Goal: Task Accomplishment & Management: Manage account settings

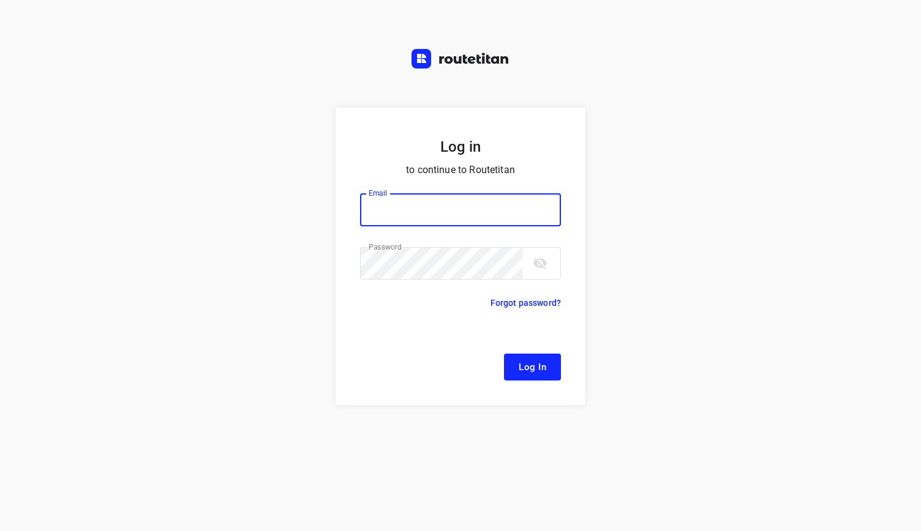
type input "[EMAIL_ADDRESS][DOMAIN_NAME]"
click at [549, 362] on button "Log In" at bounding box center [532, 367] width 57 height 27
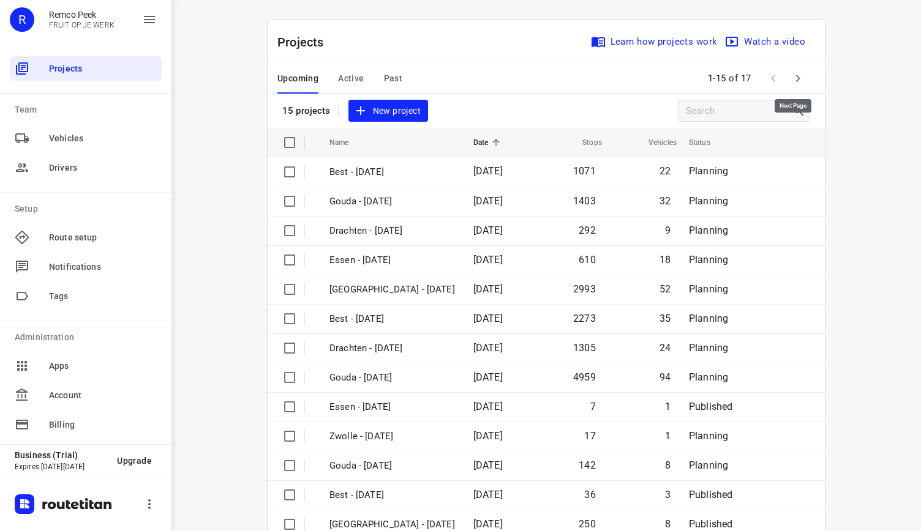
click at [796, 80] on icon "button" at bounding box center [798, 78] width 4 height 7
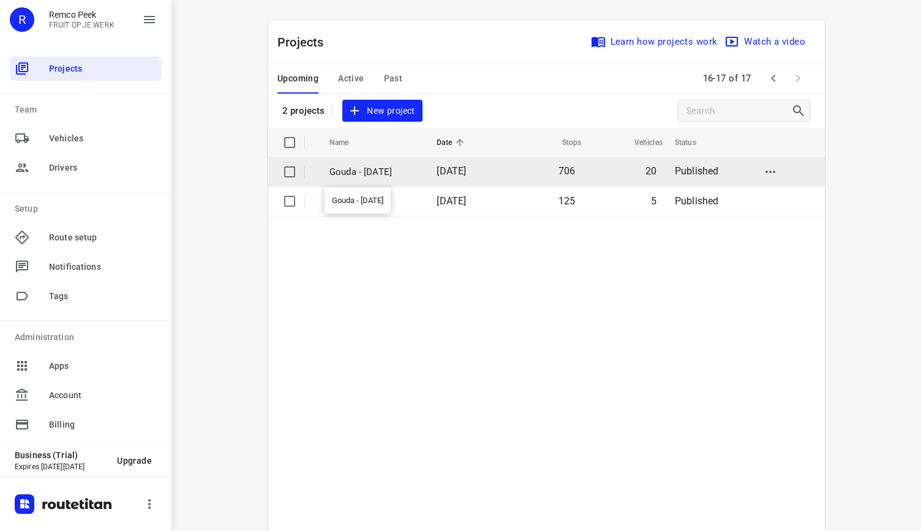
click at [384, 174] on p "Gouda - Thursday" at bounding box center [373, 172] width 89 height 14
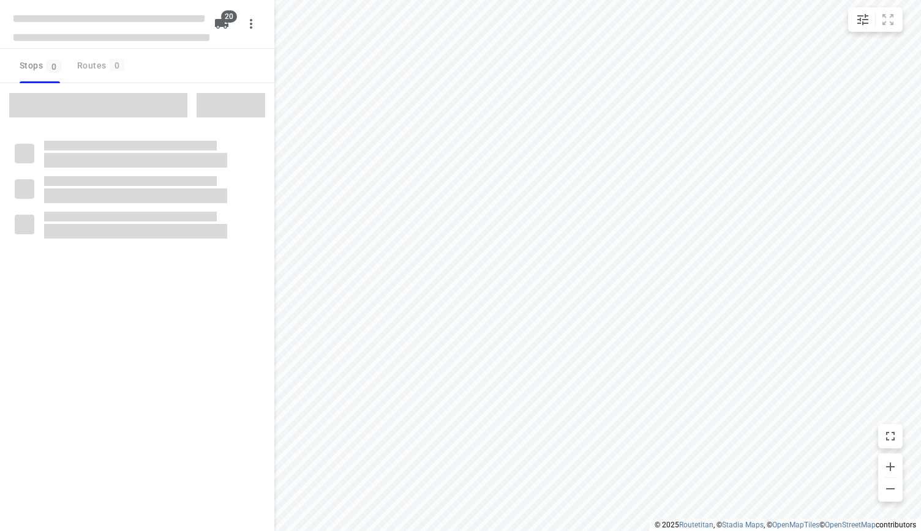
checkbox input "true"
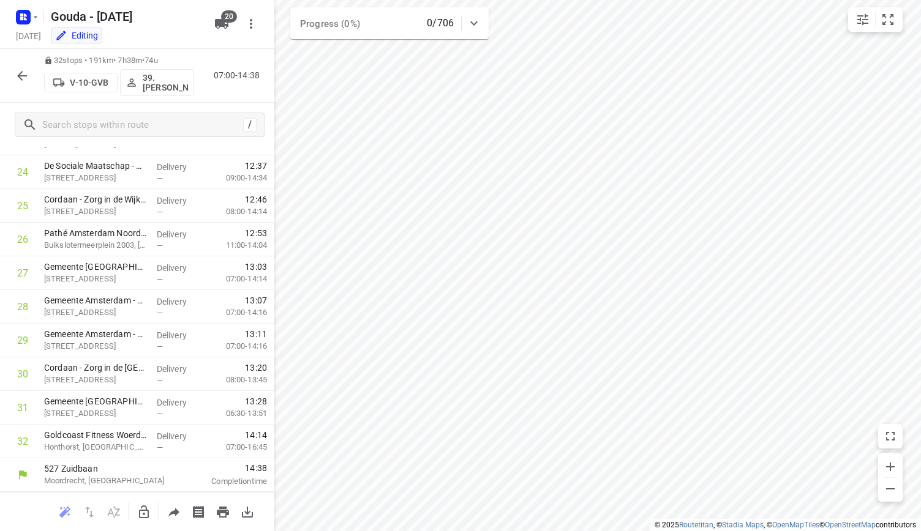
scroll to position [827, 0]
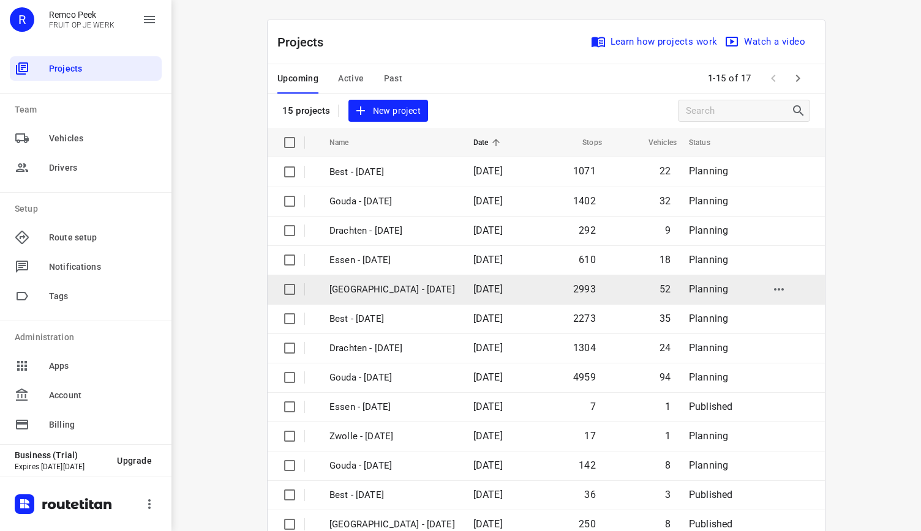
click at [396, 286] on p "[GEOGRAPHIC_DATA] - [DATE]" at bounding box center [391, 290] width 125 height 14
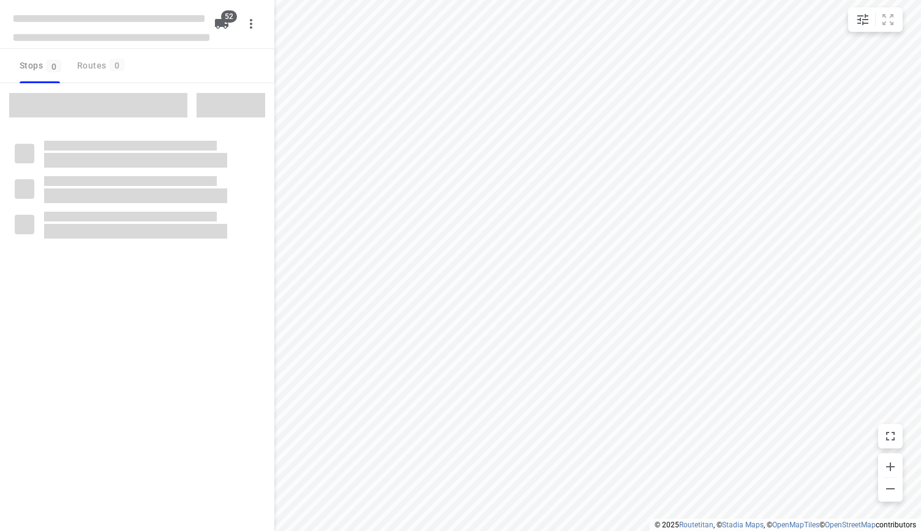
checkbox input "true"
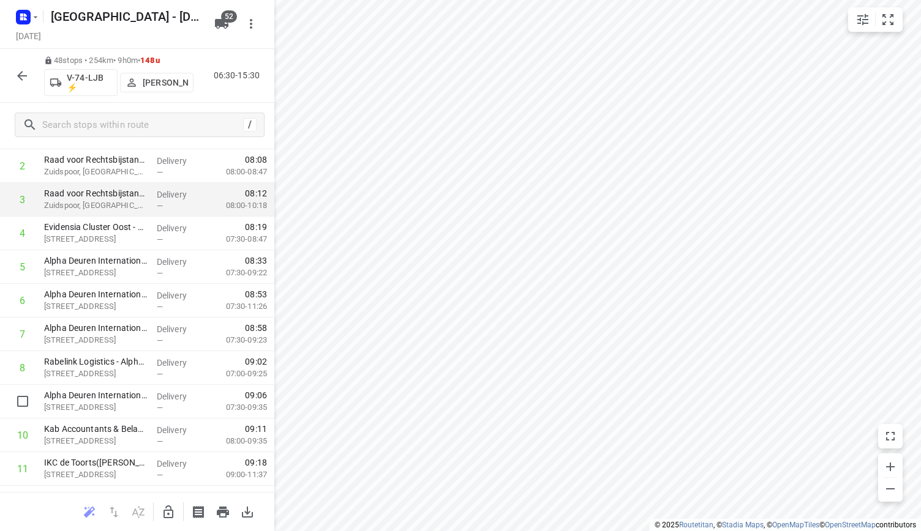
scroll to position [184, 0]
